Goal: Contribute content: Add original content to the website for others to see

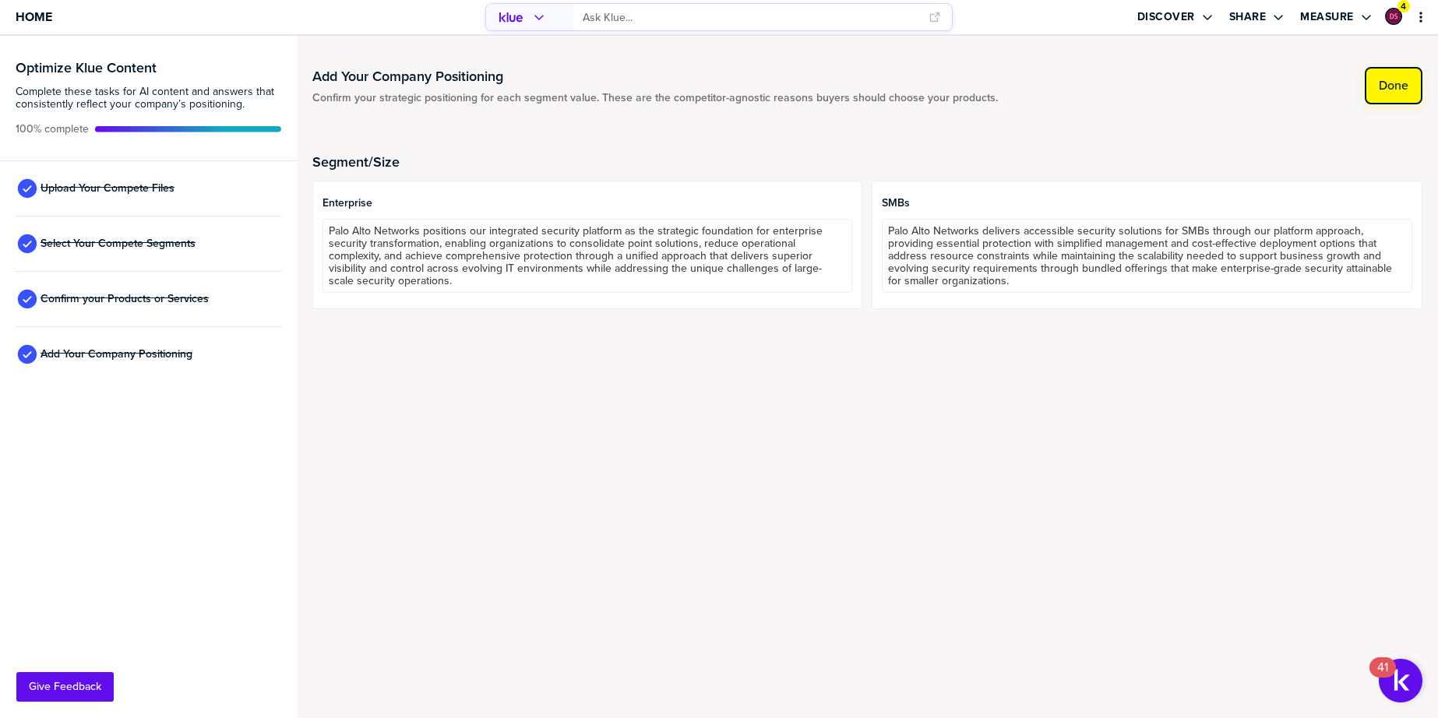
click at [1391, 66] on div "Add Your Company Positioning Confirm your strategic positioning for each segmen…" at bounding box center [867, 189] width 1110 height 277
click at [1392, 80] on label "Done" at bounding box center [1394, 86] width 30 height 16
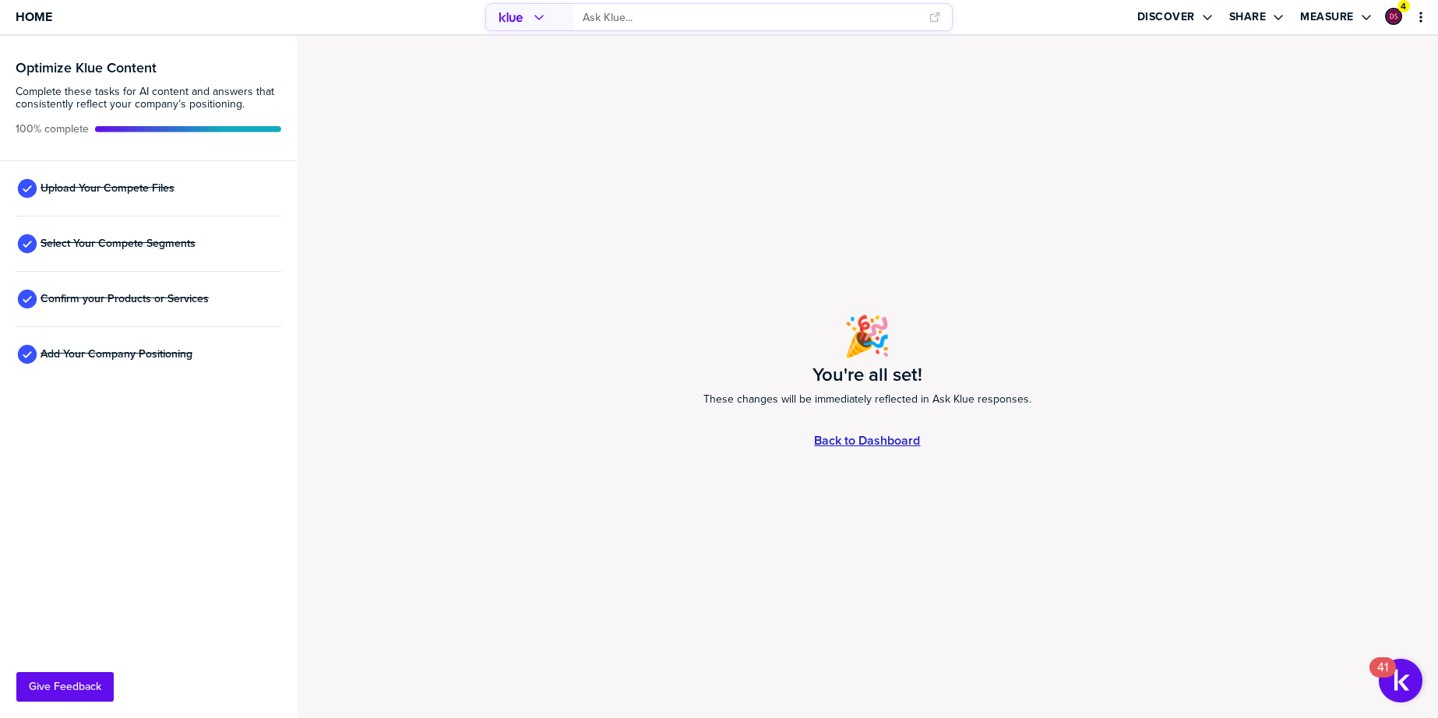
click at [884, 443] on link "Back to Dashboard" at bounding box center [867, 440] width 106 height 13
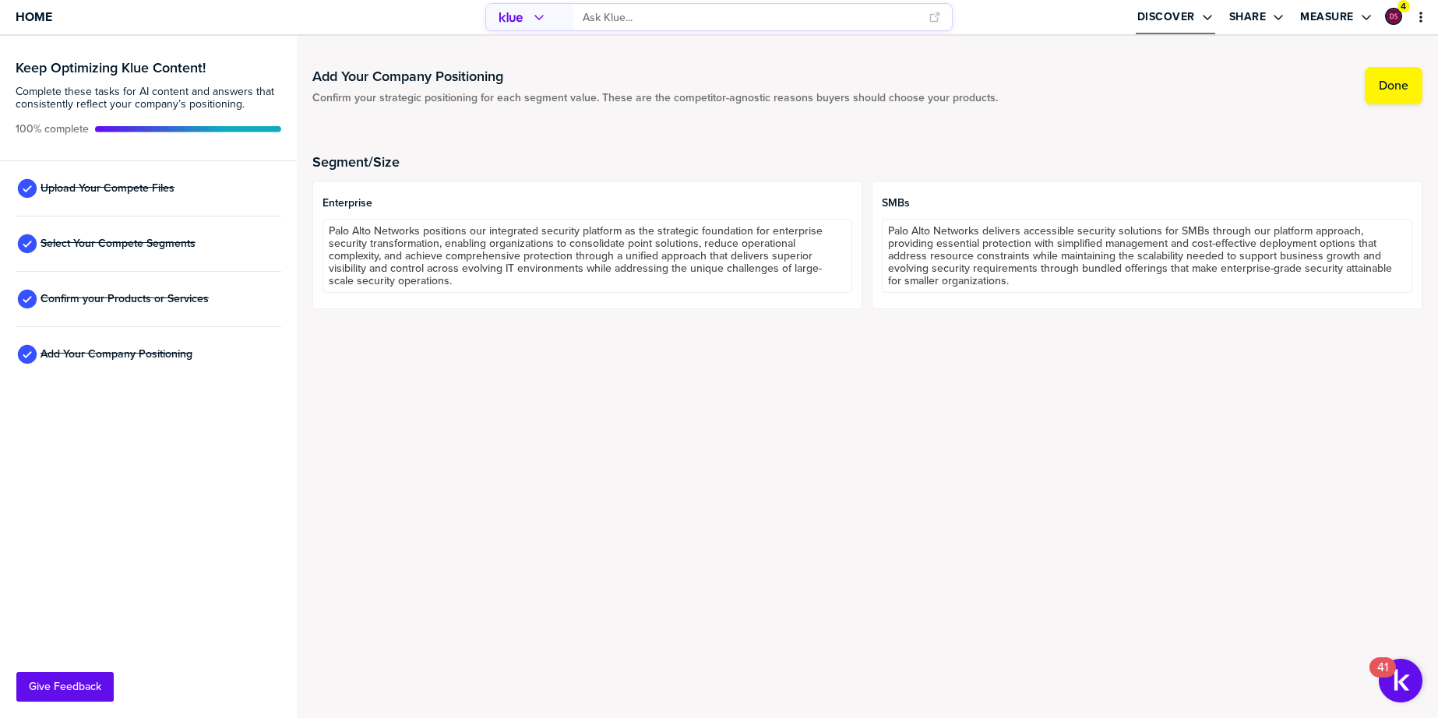
click at [1203, 21] on icon "Open Drop" at bounding box center [1207, 17] width 12 height 12
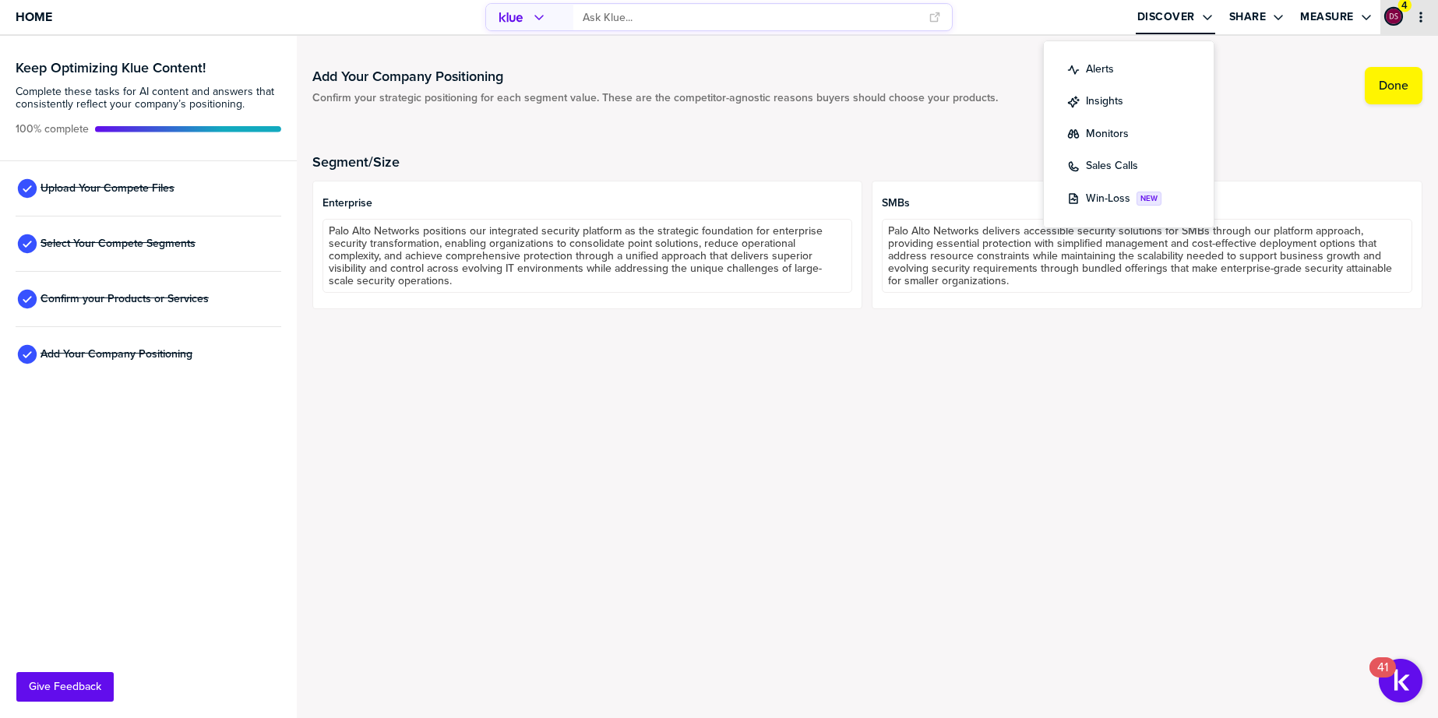
click at [1390, 18] on img "primary" at bounding box center [1394, 17] width 16 height 16
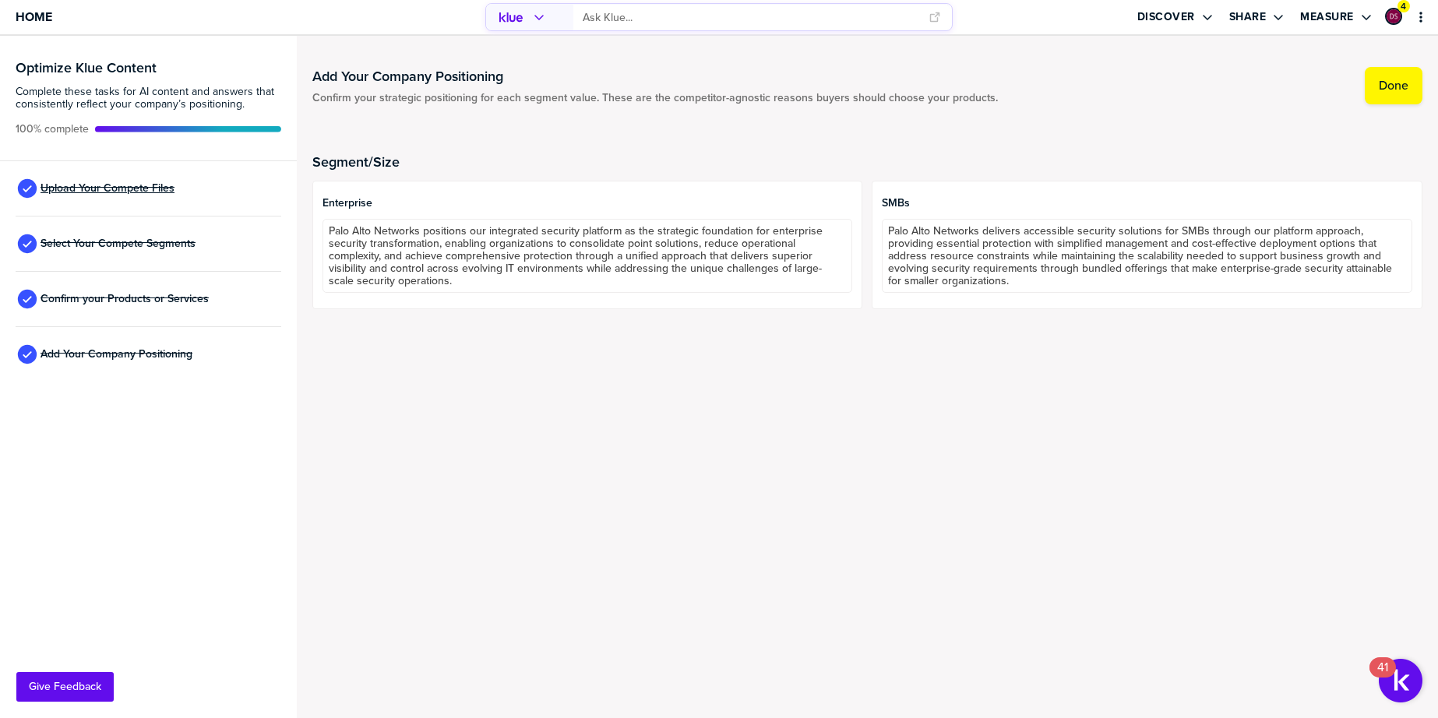
click at [105, 185] on span "Upload Your Compete Files" at bounding box center [108, 188] width 134 height 12
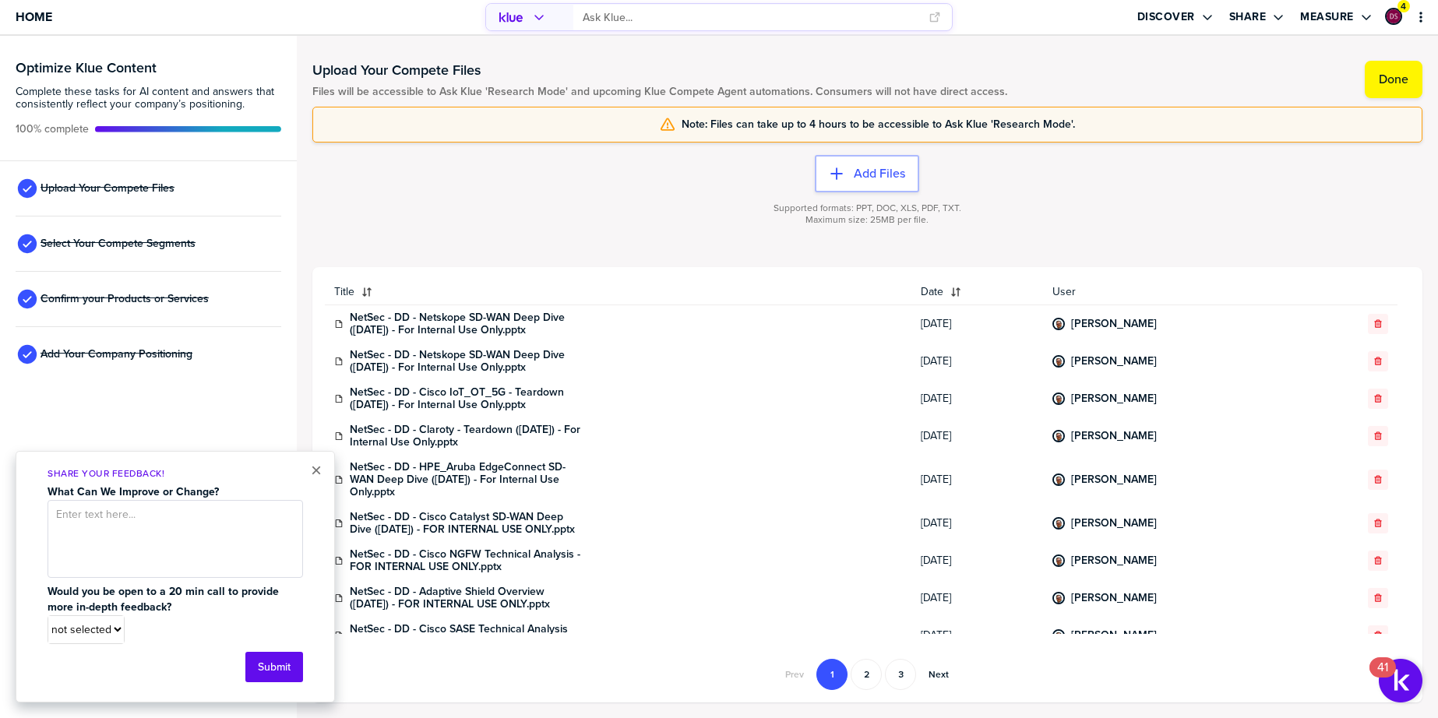
click at [307, 476] on div "× Share Your Feedback! What Can We Improve or Change? Would you be open to a 20…" at bounding box center [175, 577] width 319 height 252
click at [311, 471] on button "×" at bounding box center [316, 470] width 11 height 19
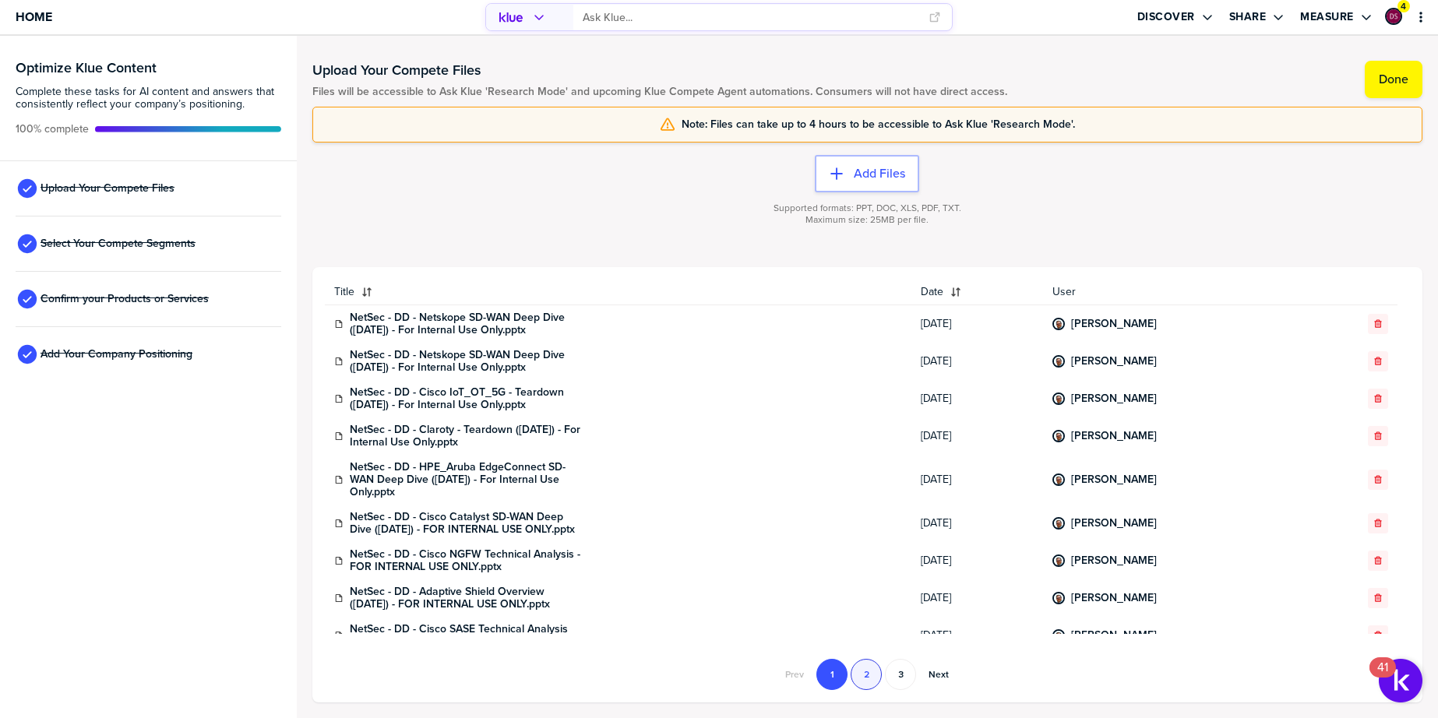
click at [868, 679] on button "2" at bounding box center [866, 674] width 31 height 31
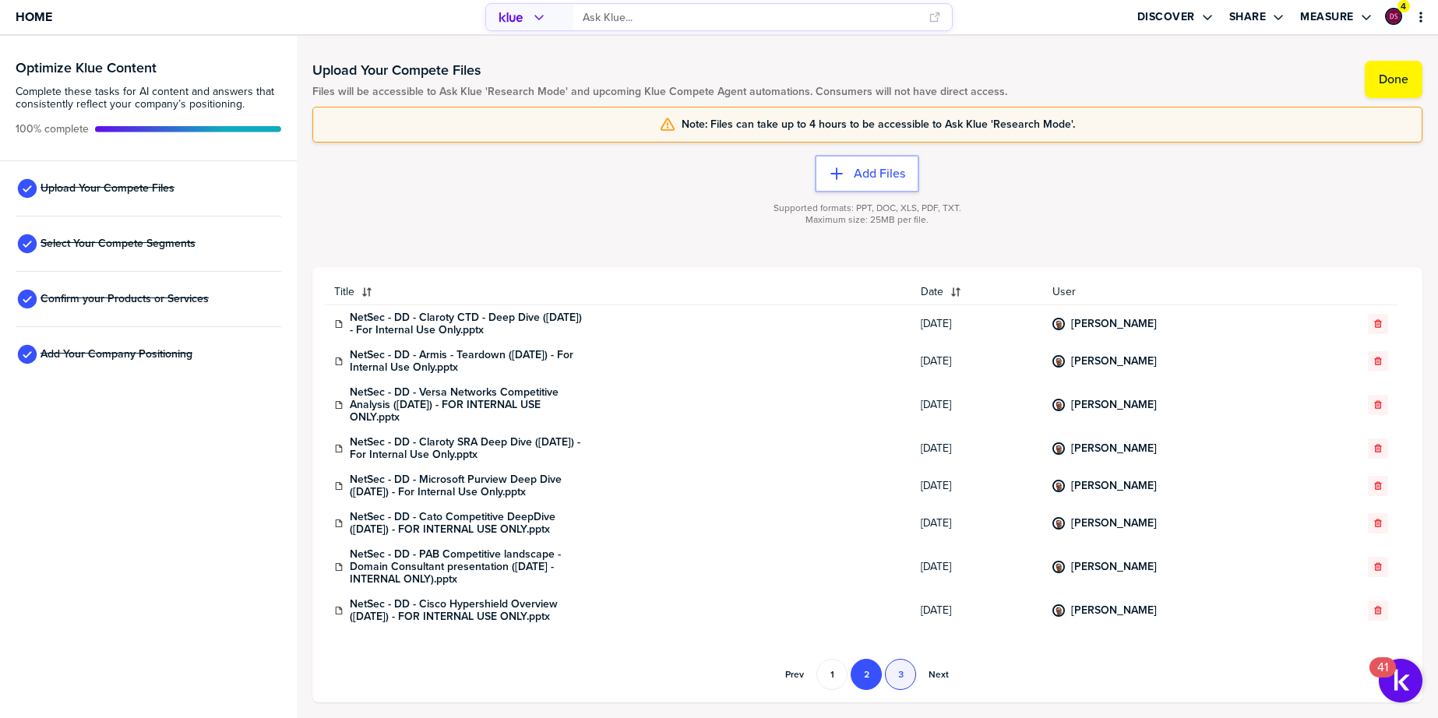
click at [904, 685] on button "3" at bounding box center [900, 674] width 31 height 31
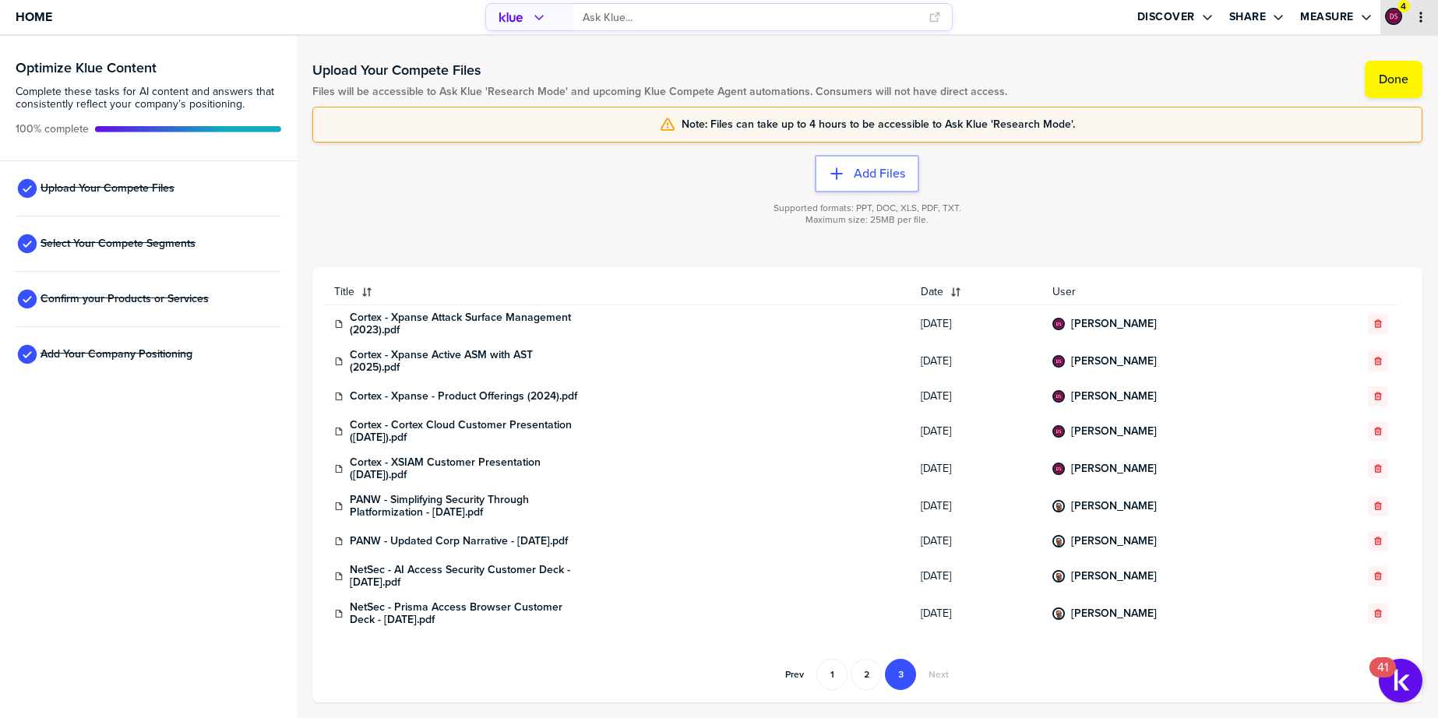
click at [1428, 16] on button "primary" at bounding box center [1421, 17] width 16 height 16
click at [135, 354] on span "Add Your Company Positioning" at bounding box center [117, 354] width 152 height 12
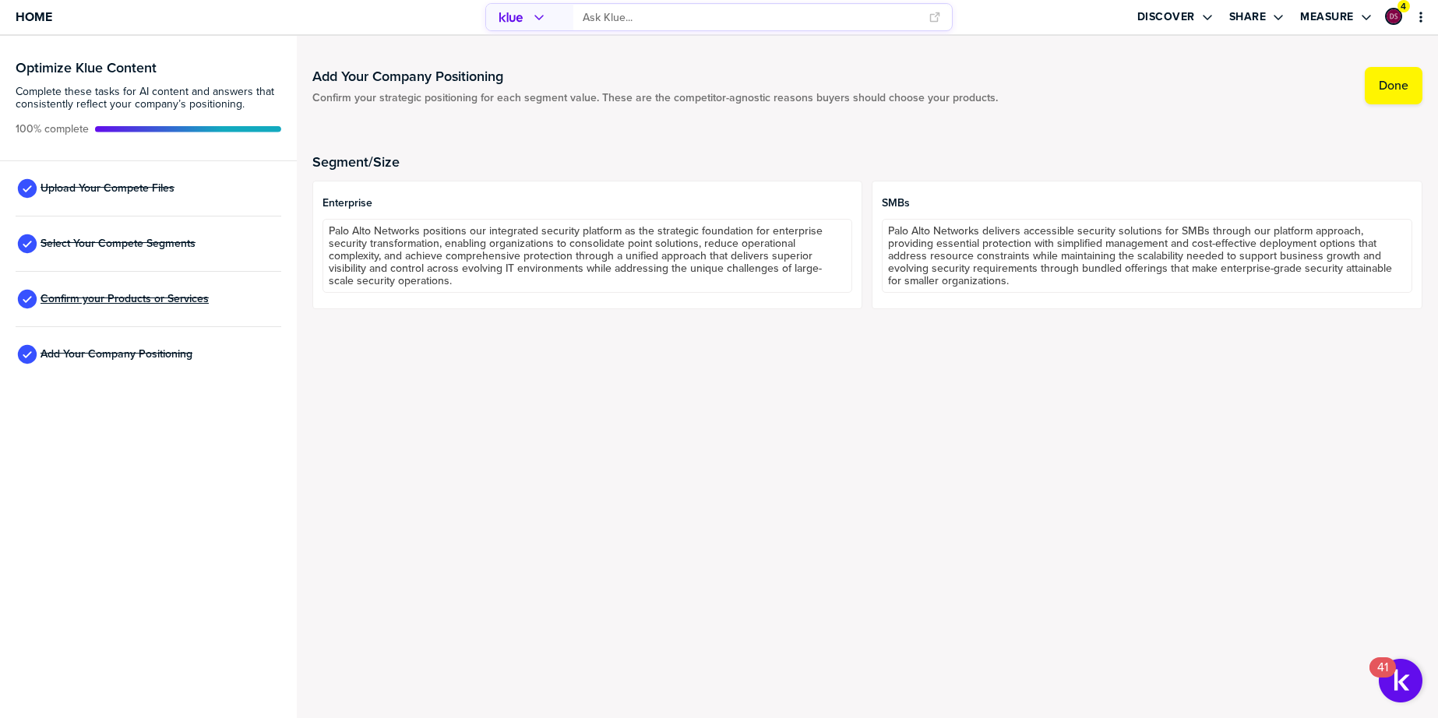
click at [129, 299] on span "Confirm your Products or Services" at bounding box center [125, 299] width 168 height 12
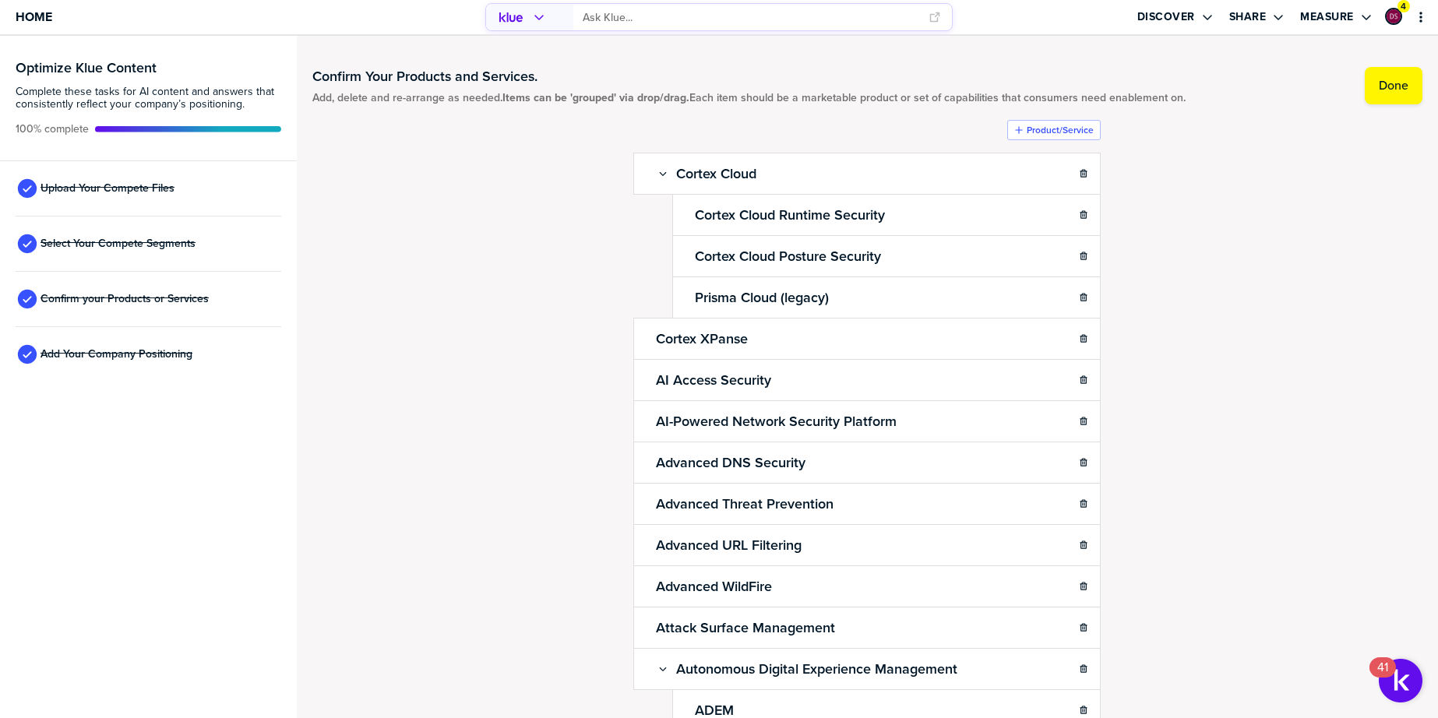
click at [537, 16] on icon "primary" at bounding box center [539, 17] width 9 height 5
click at [756, 19] on input "primary" at bounding box center [751, 18] width 336 height 26
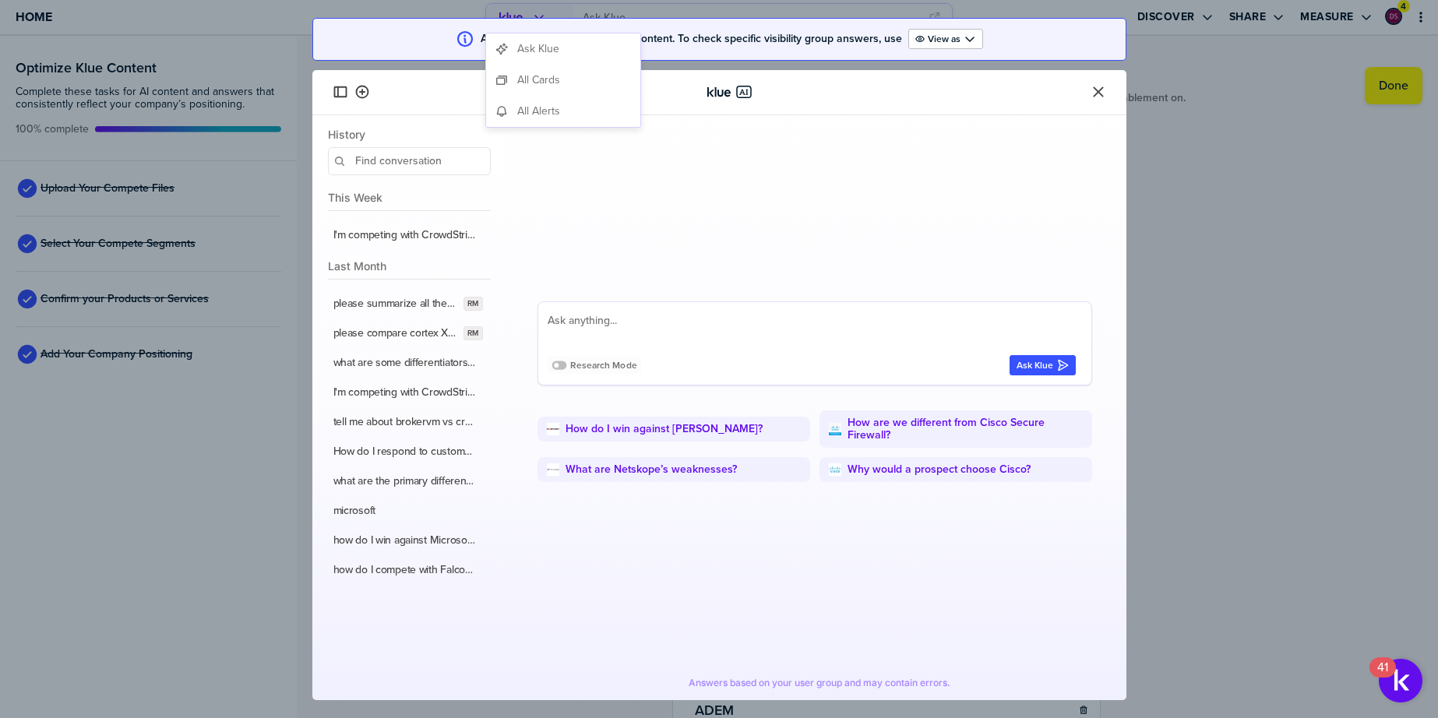
click at [791, 230] on div "Research Mode Ask Klue How do I win against Fortinet? How are we different from…" at bounding box center [815, 396] width 592 height 563
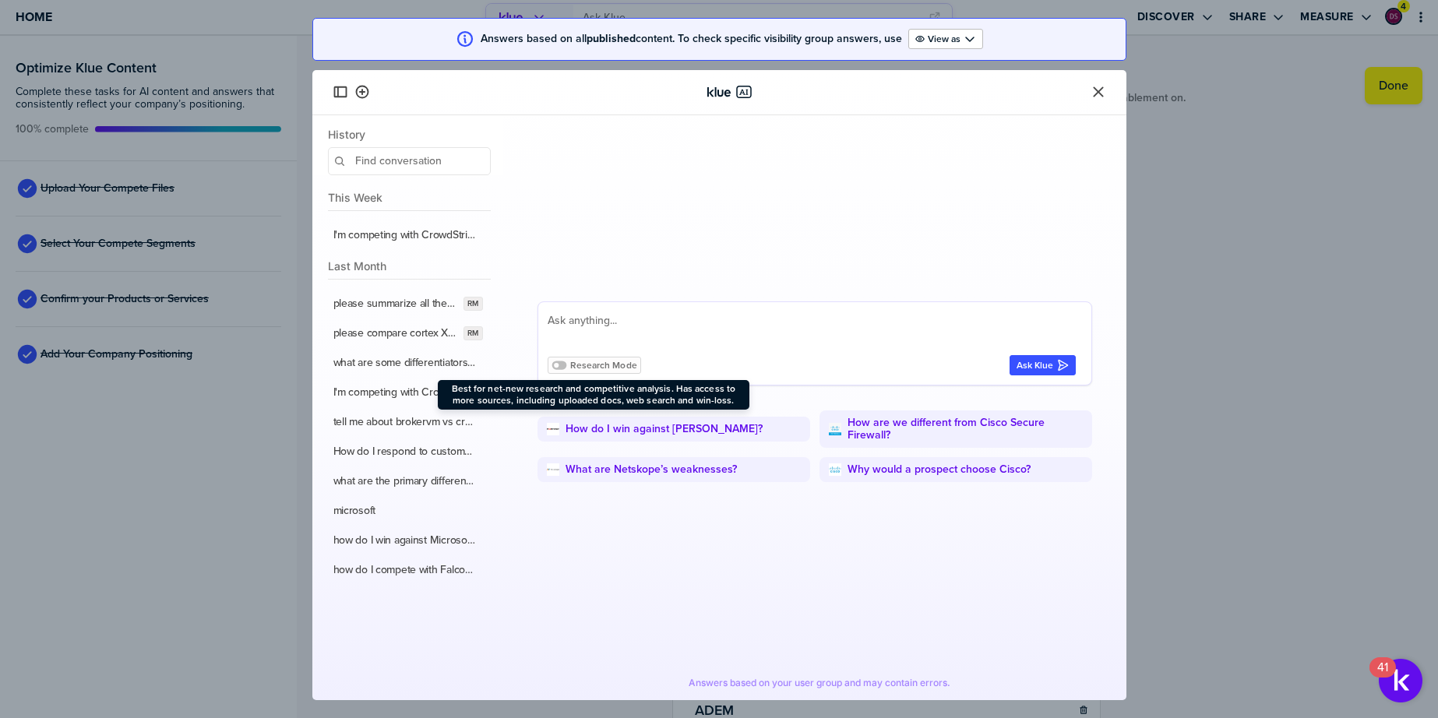
click at [570, 365] on span "Research Mode" at bounding box center [603, 366] width 67 height 12
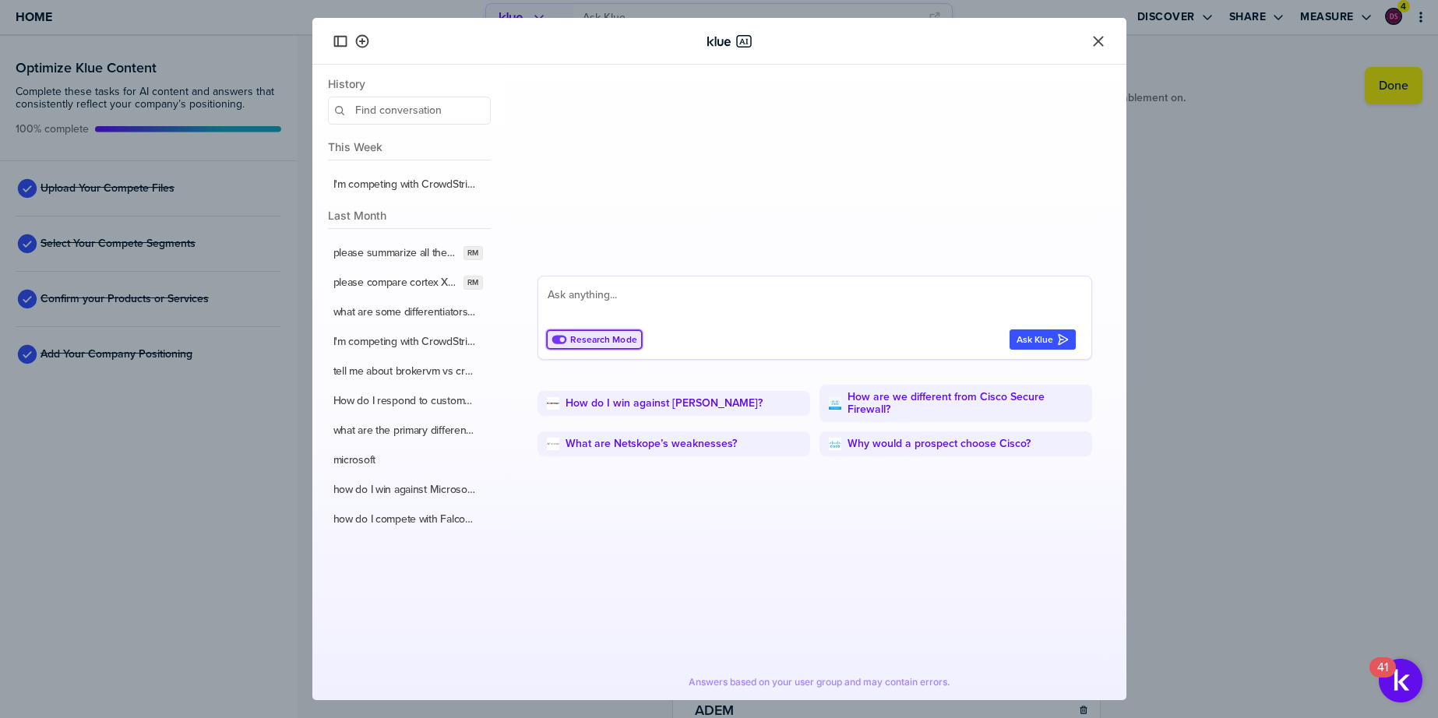
click at [1103, 41] on icon "Close" at bounding box center [1098, 41] width 16 height 16
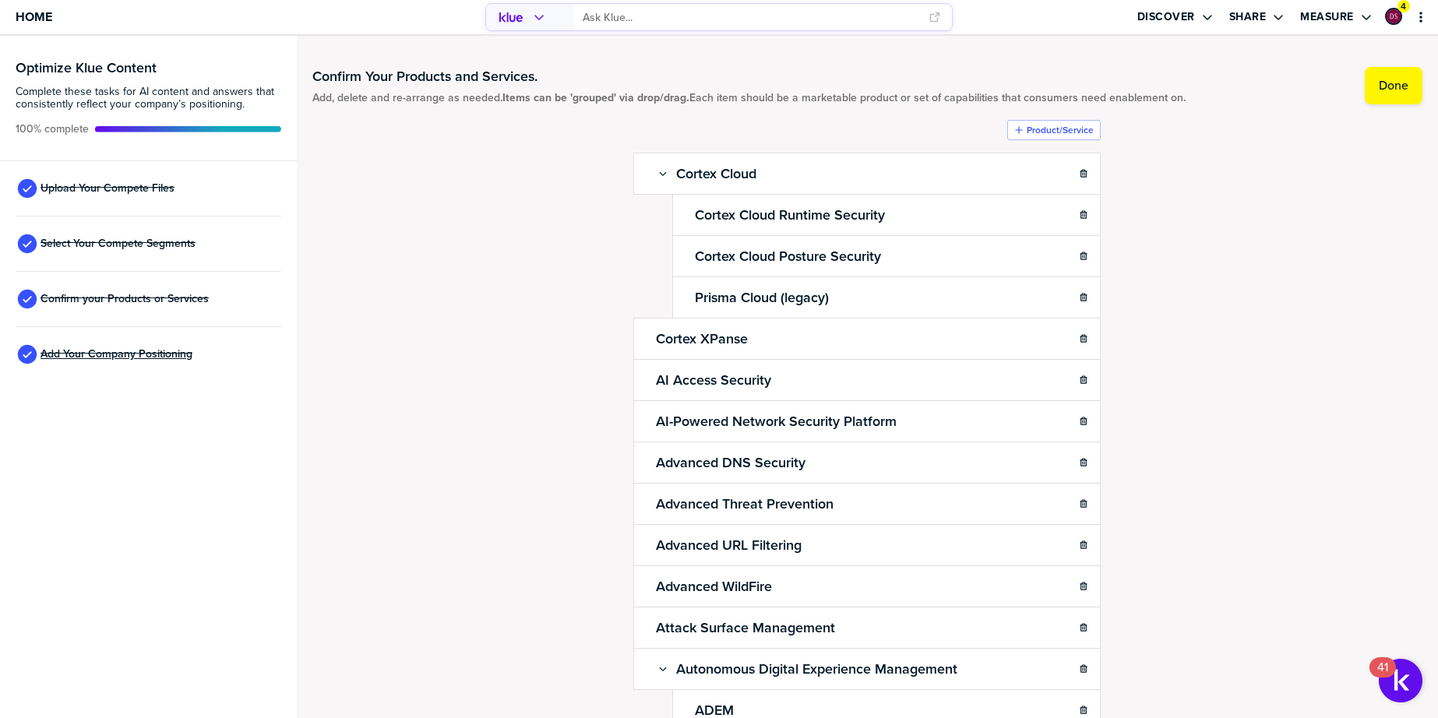
click at [99, 352] on span "Add Your Company Positioning" at bounding box center [117, 354] width 152 height 12
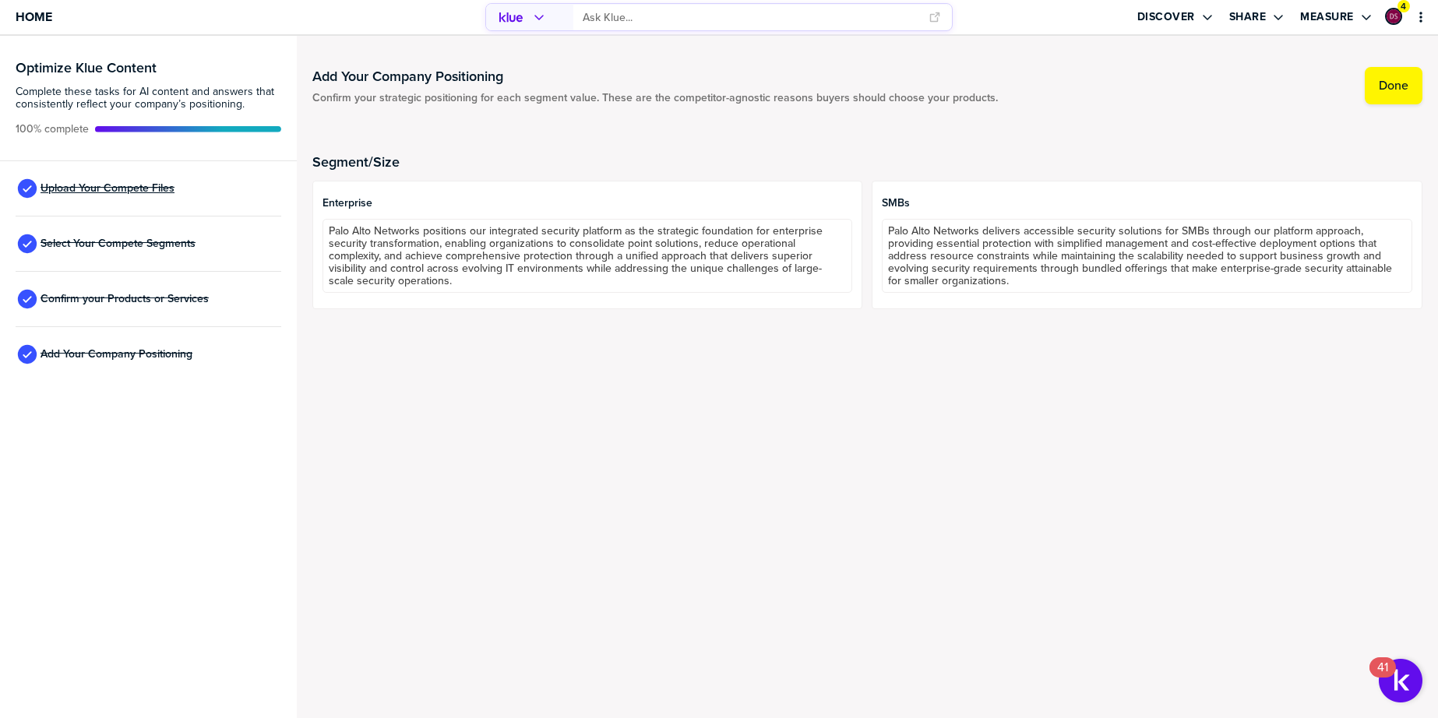
click at [93, 188] on span "Upload Your Compete Files" at bounding box center [108, 188] width 134 height 12
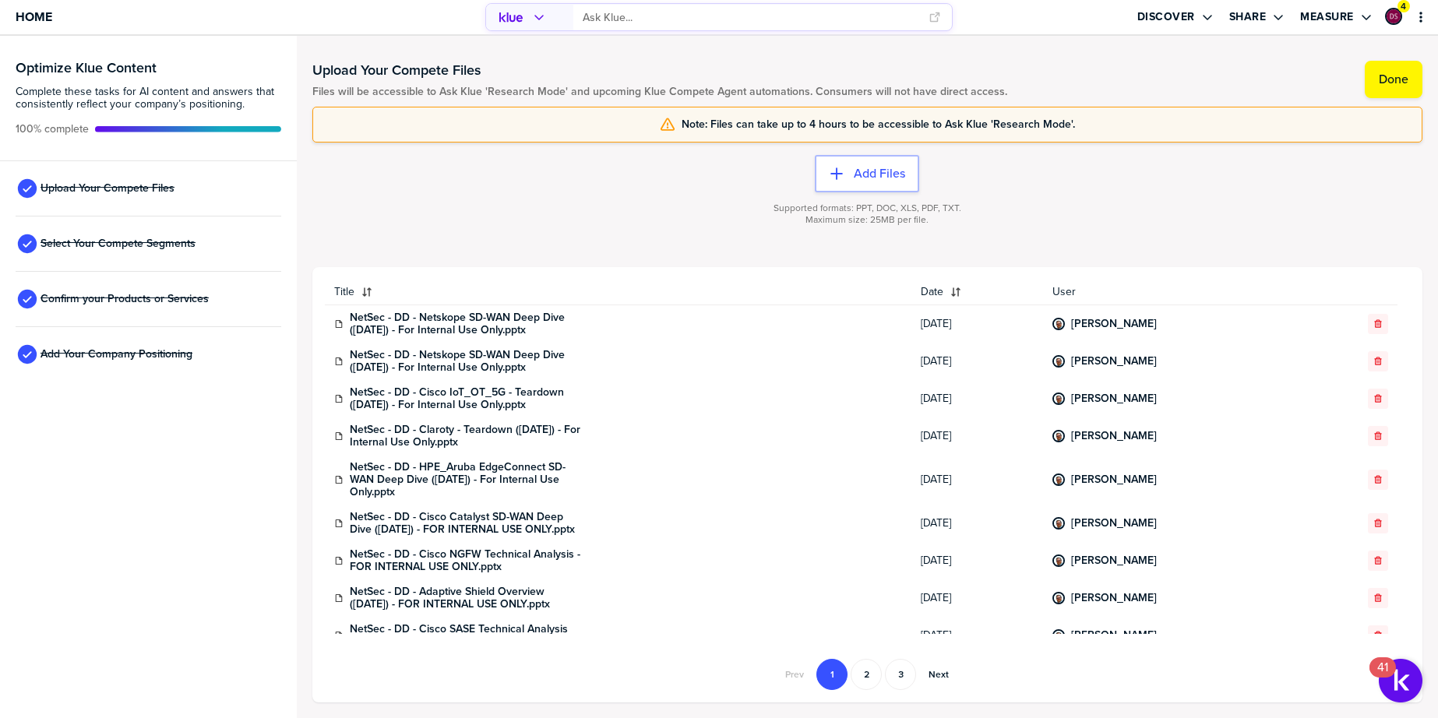
click at [635, 21] on input "primary" at bounding box center [751, 18] width 336 height 26
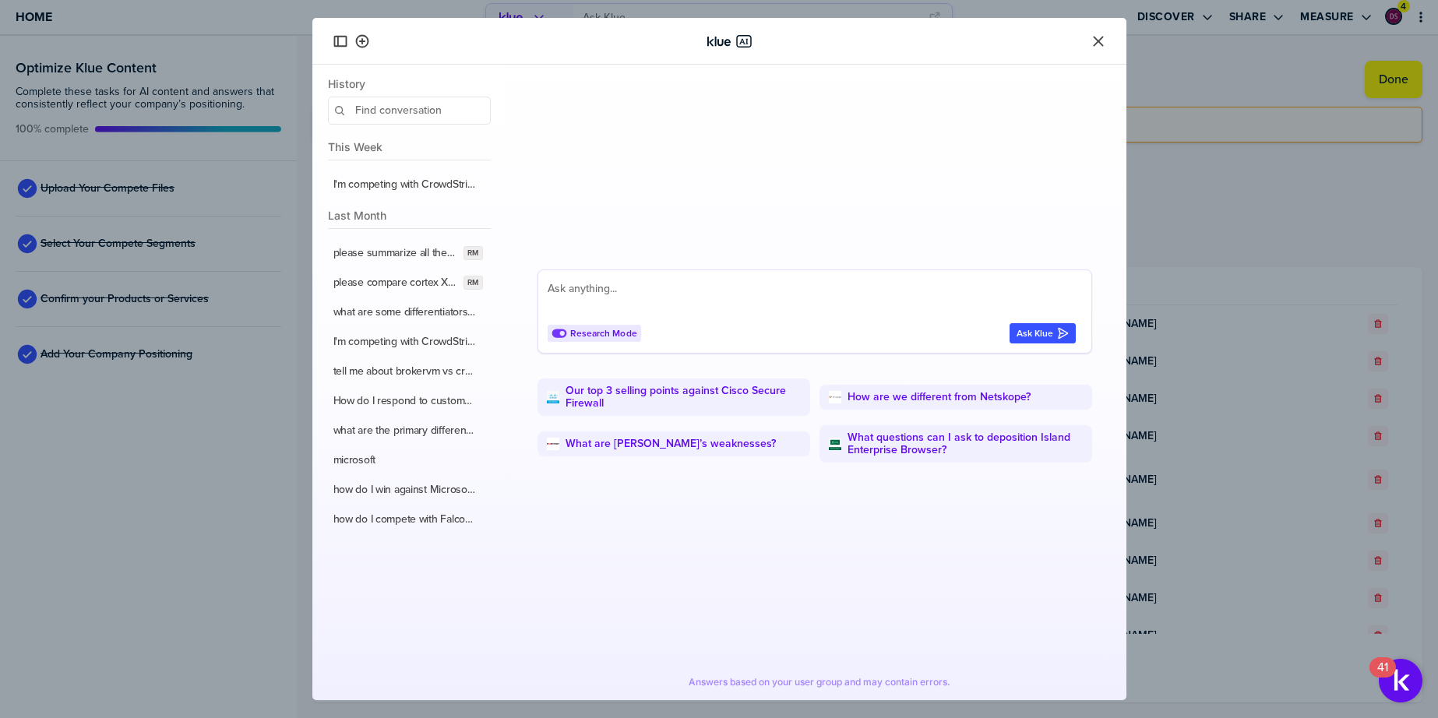
click at [601, 293] on textarea at bounding box center [812, 298] width 528 height 37
click at [1097, 41] on icon "Close" at bounding box center [1098, 41] width 10 height 10
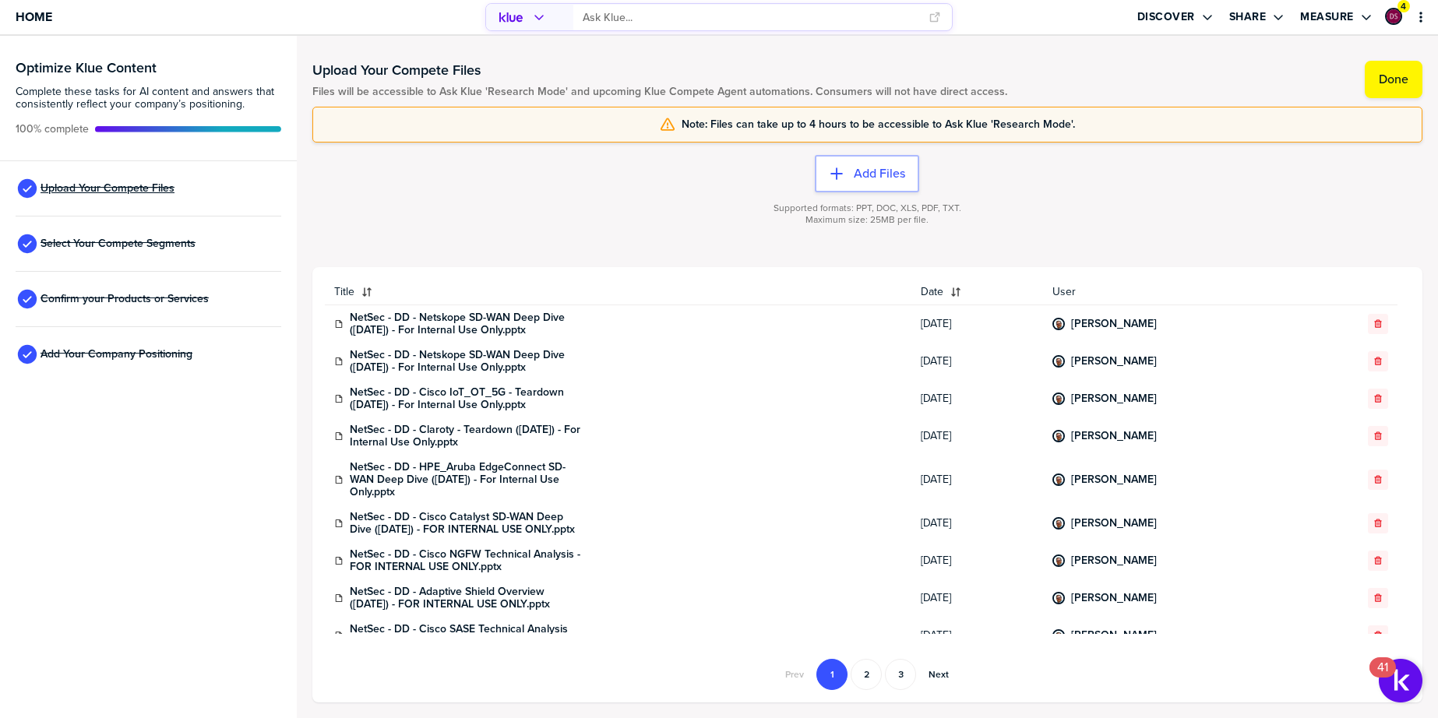
click at [83, 188] on span "Upload Your Compete Files" at bounding box center [108, 188] width 134 height 12
click at [798, 16] on input "primary" at bounding box center [751, 18] width 336 height 26
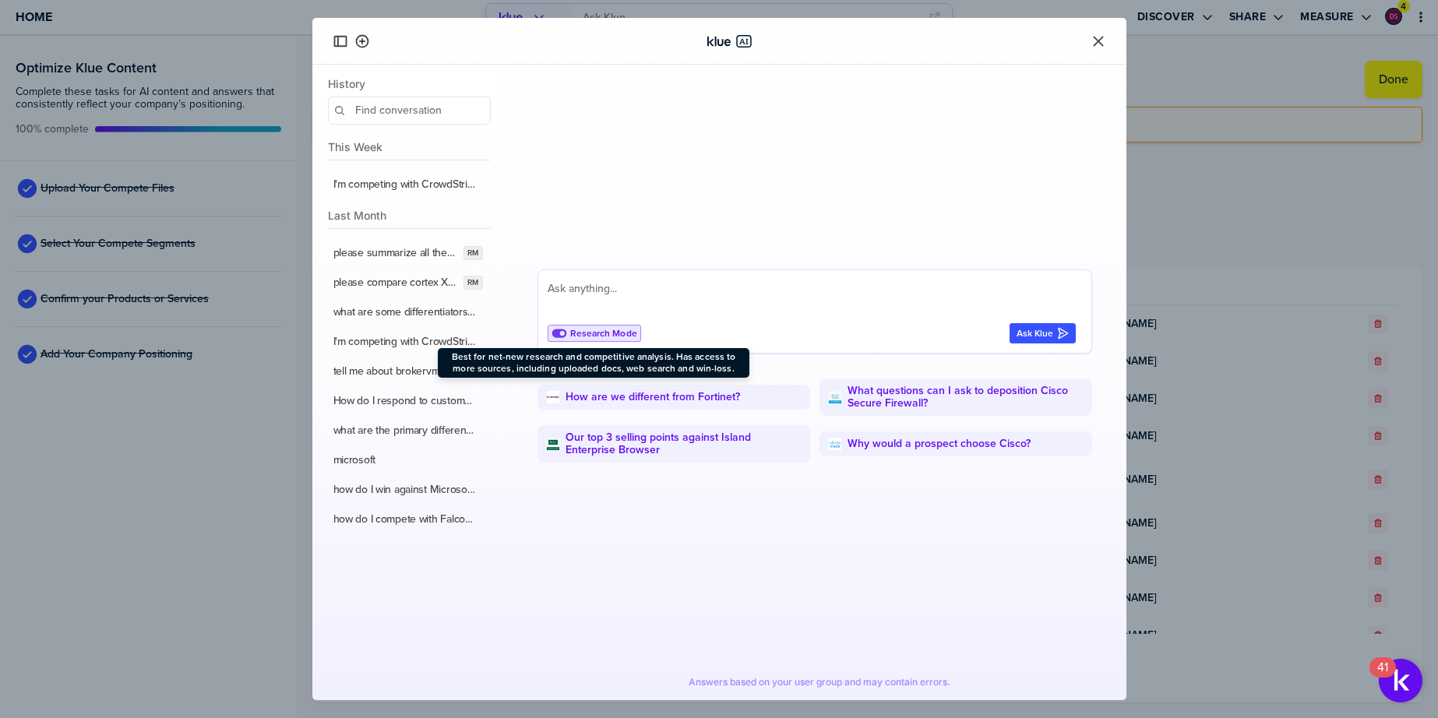
click at [561, 333] on icon at bounding box center [559, 334] width 16 height 16
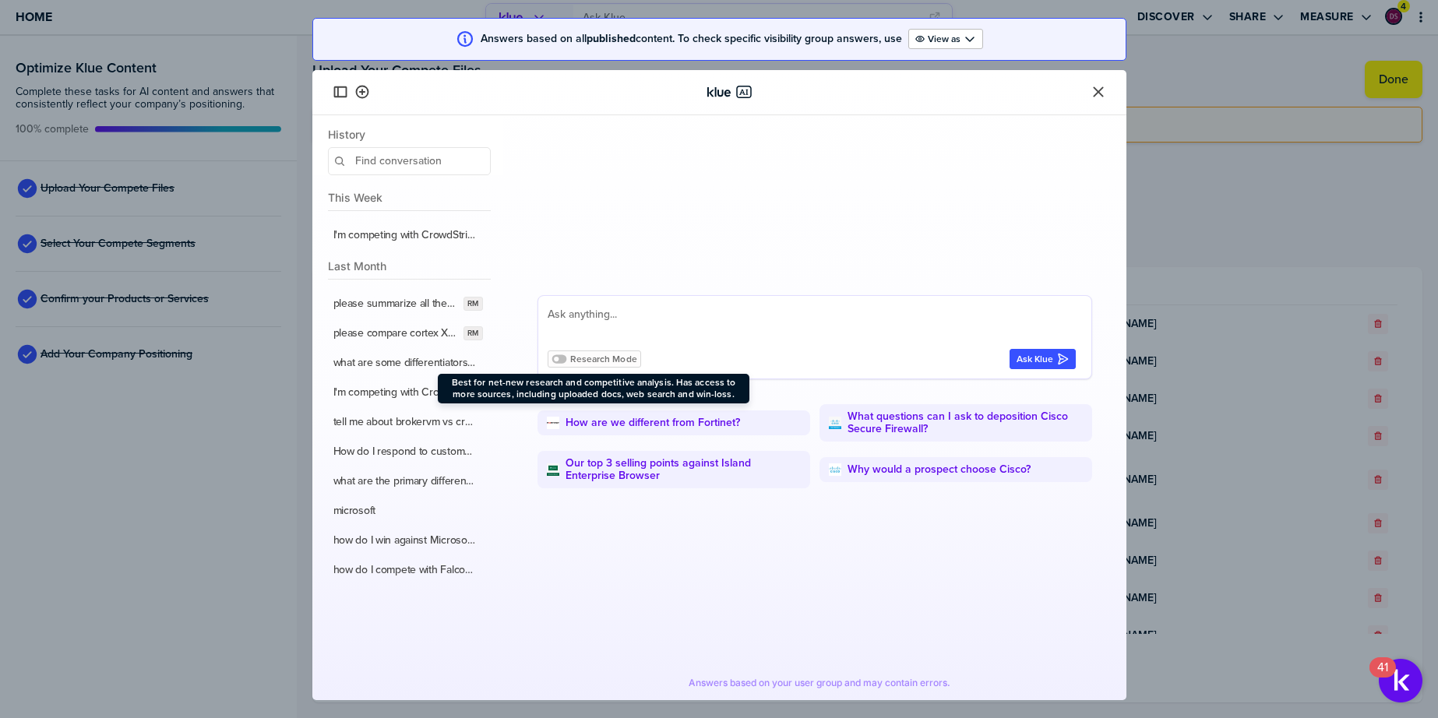
click at [563, 361] on icon at bounding box center [558, 359] width 15 height 9
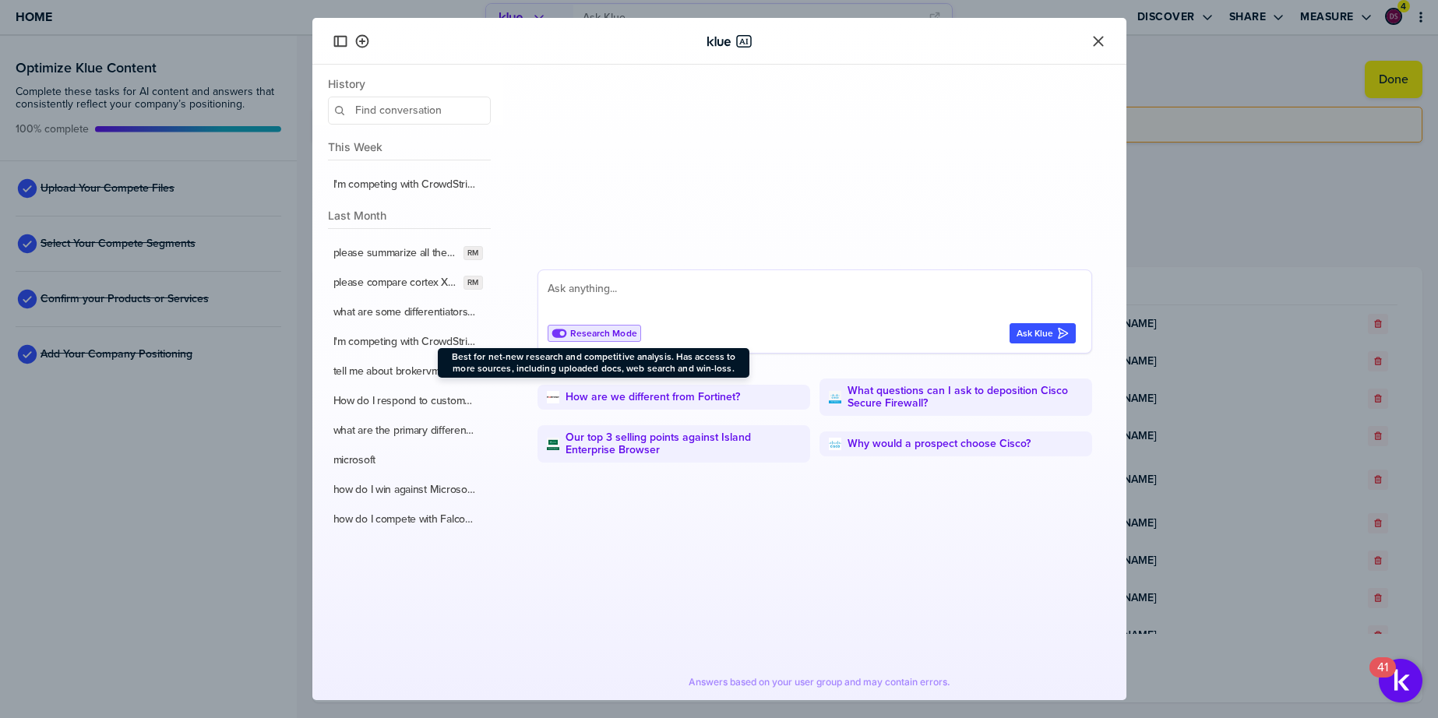
click at [1095, 40] on icon "Close" at bounding box center [1098, 41] width 16 height 16
